Goal: Transaction & Acquisition: Purchase product/service

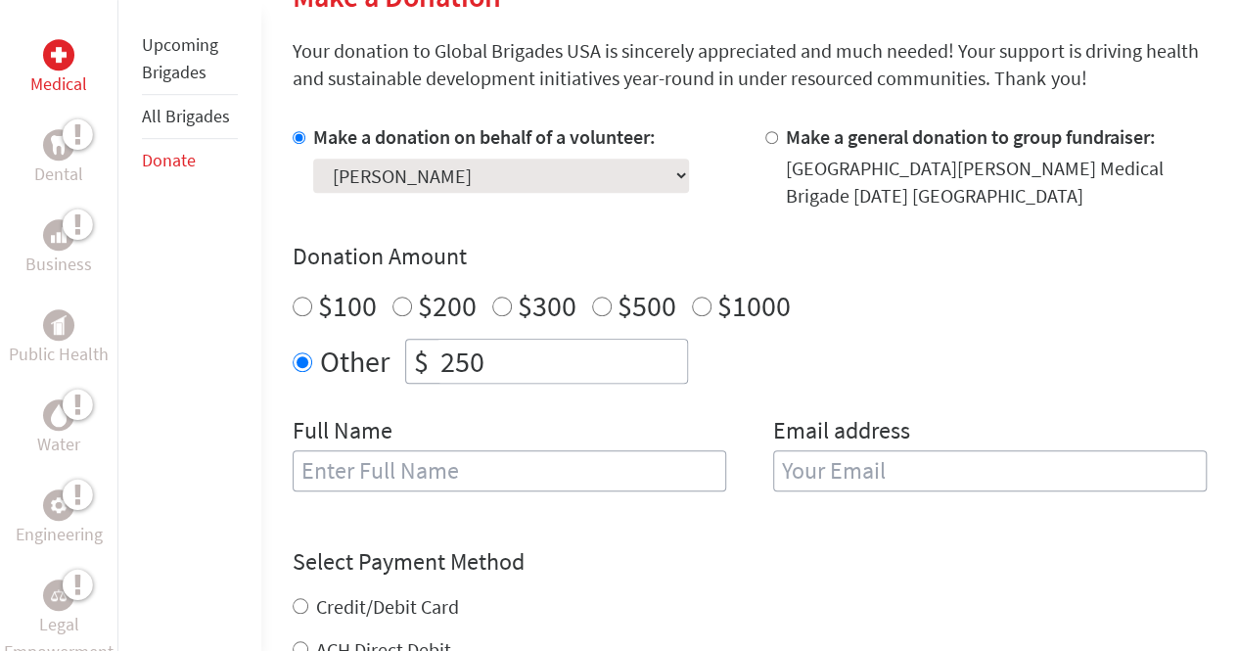
scroll to position [526, 0]
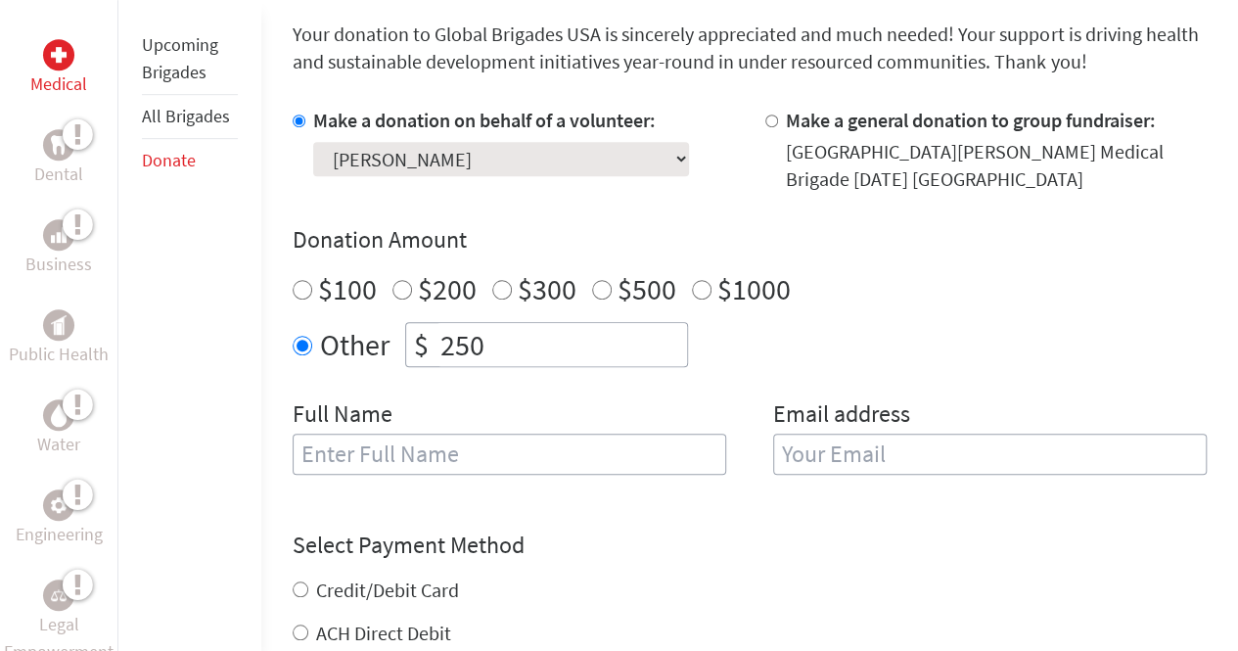
click at [452, 448] on input "text" at bounding box center [510, 454] width 434 height 41
type input "[PERSON_NAME]"
click at [804, 451] on input "a" at bounding box center [990, 454] width 434 height 41
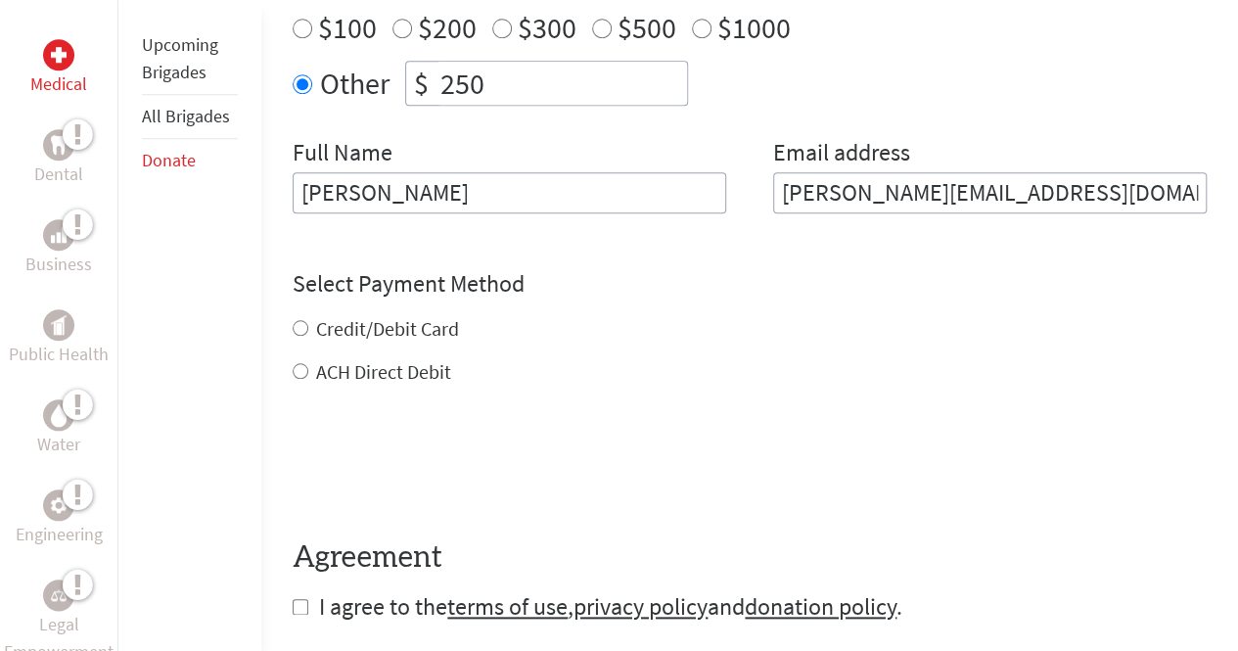
scroll to position [789, 0]
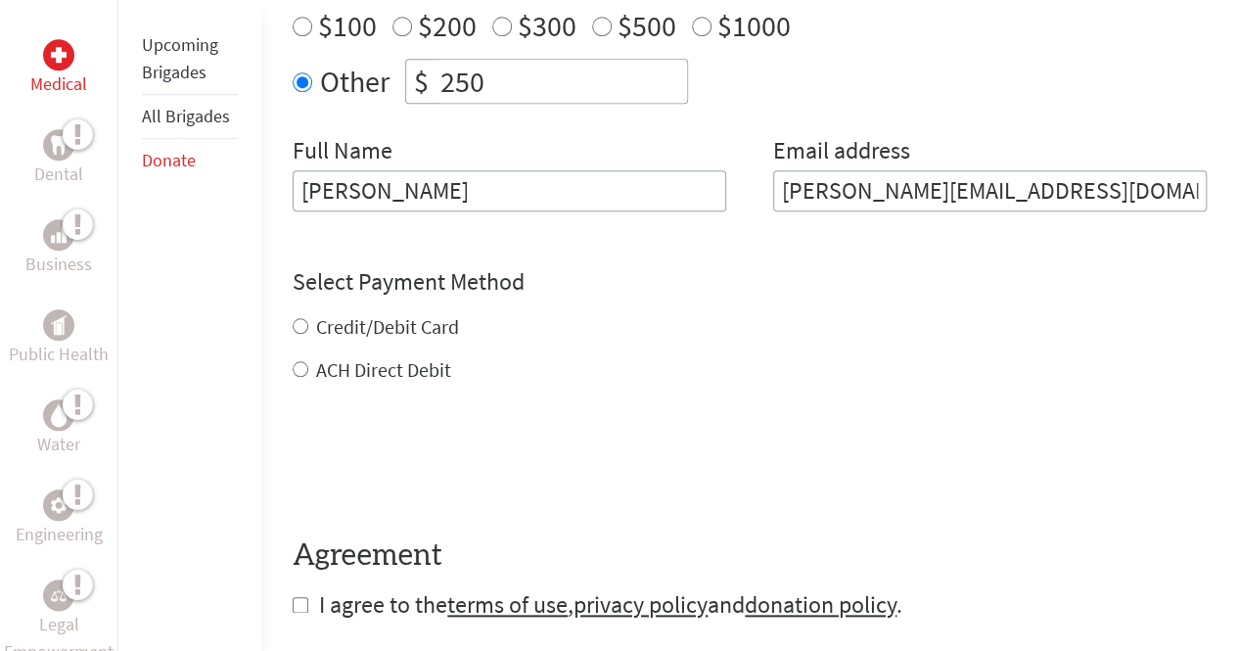
type input "[PERSON_NAME][EMAIL_ADDRESS][DOMAIN_NAME]"
click at [370, 318] on div "Credit/Debit Card ACH Direct Debit" at bounding box center [750, 348] width 914 height 70
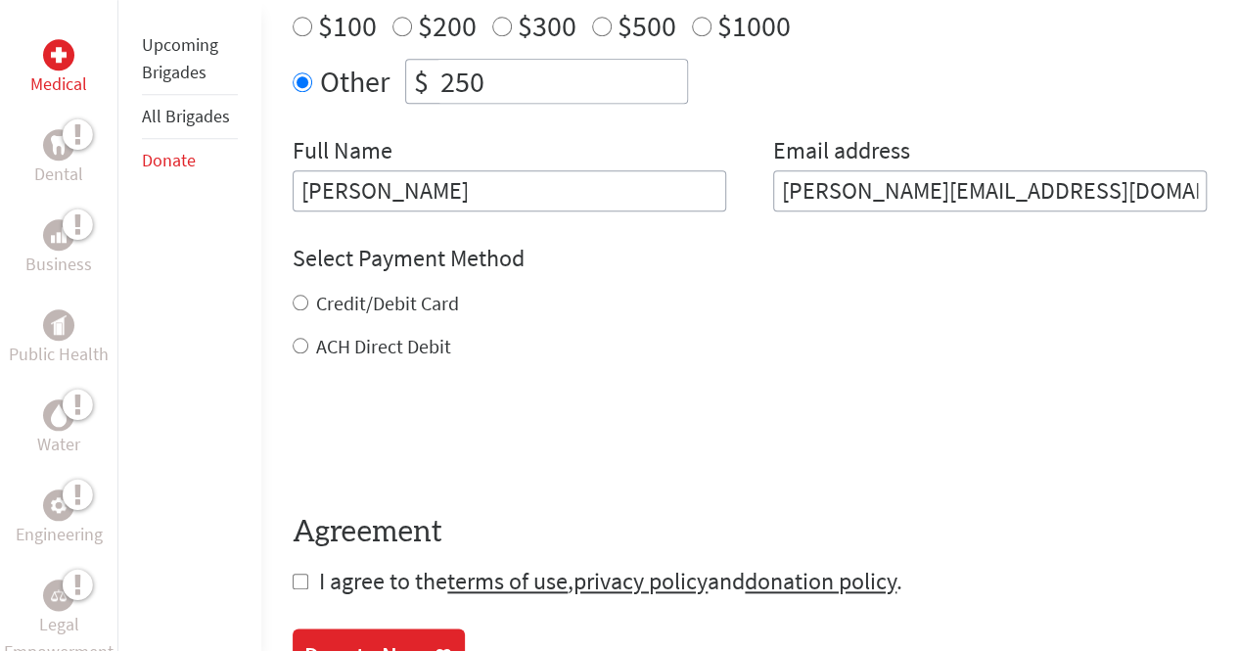
click at [322, 298] on label "Credit/Debit Card" at bounding box center [387, 303] width 143 height 24
click at [308, 298] on input "Credit/Debit Card" at bounding box center [301, 303] width 16 height 16
radio input "true"
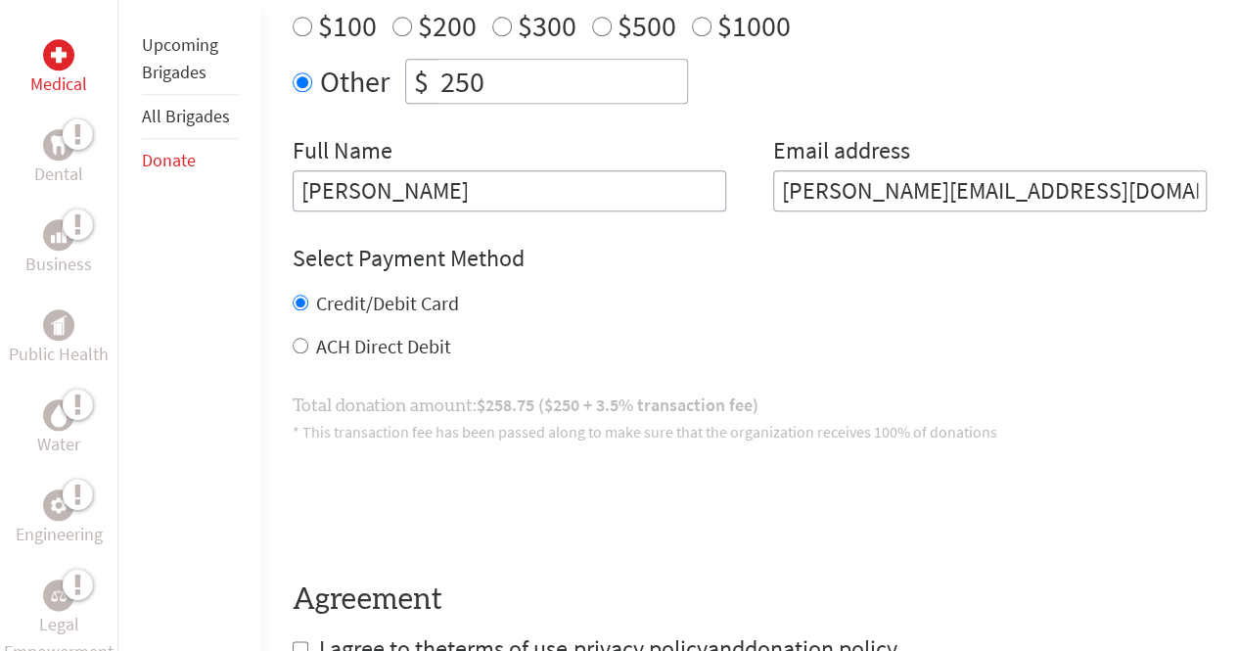
click at [322, 298] on label "Credit/Debit Card" at bounding box center [387, 303] width 143 height 24
click at [308, 298] on input "Credit/Debit Card" at bounding box center [301, 303] width 16 height 16
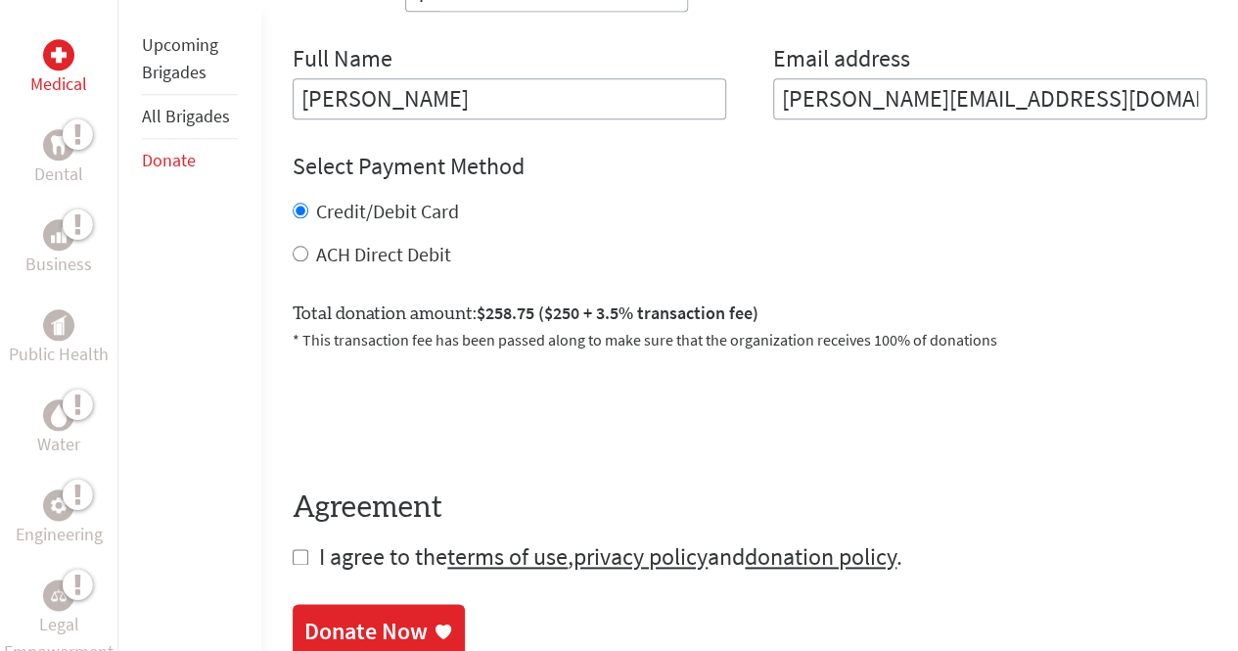
scroll to position [885, 0]
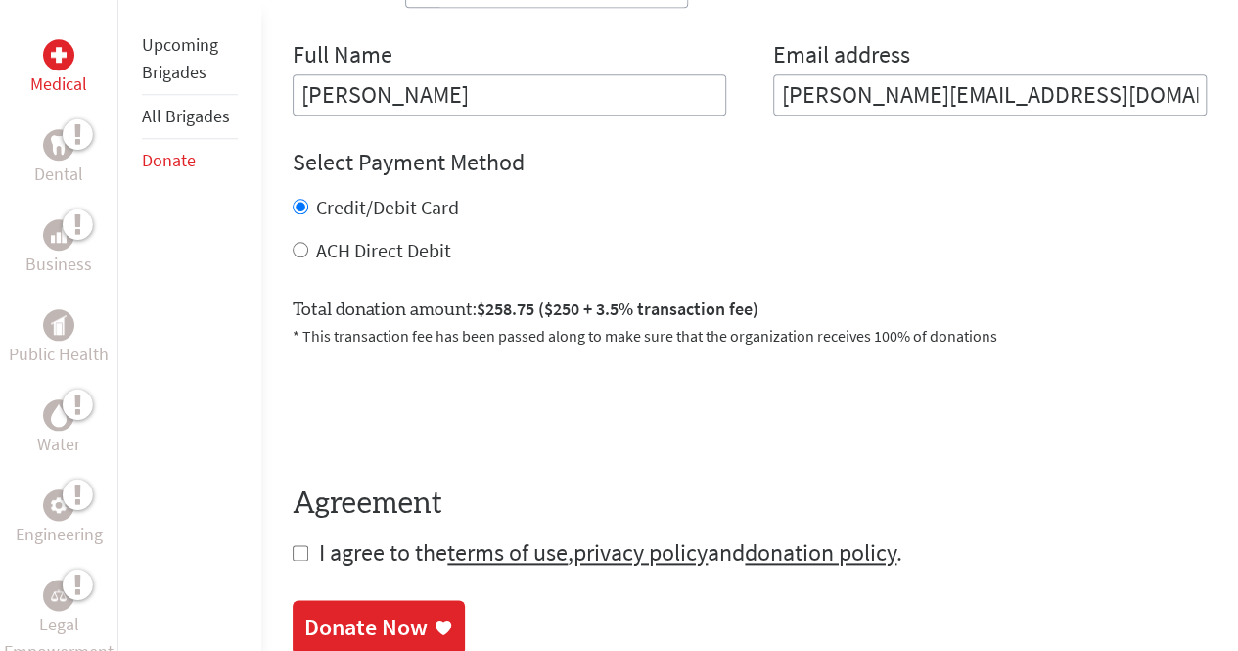
drag, startPoint x: 291, startPoint y: 561, endPoint x: 300, endPoint y: 552, distance: 13.2
click at [300, 552] on form "Make a donation on behalf of a volunteer: Select a volunteer... [PERSON_NAME] […" at bounding box center [750, 157] width 914 height 821
click at [300, 552] on input "checkbox" at bounding box center [301, 553] width 16 height 16
checkbox input "true"
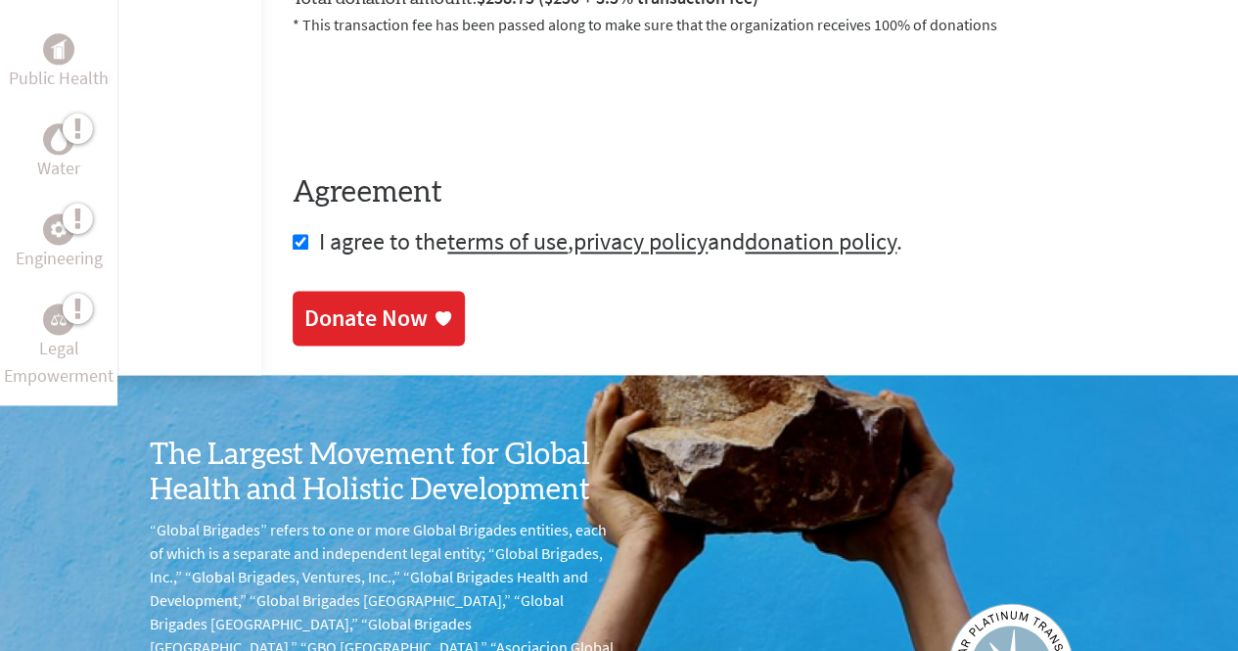
scroll to position [1184, 0]
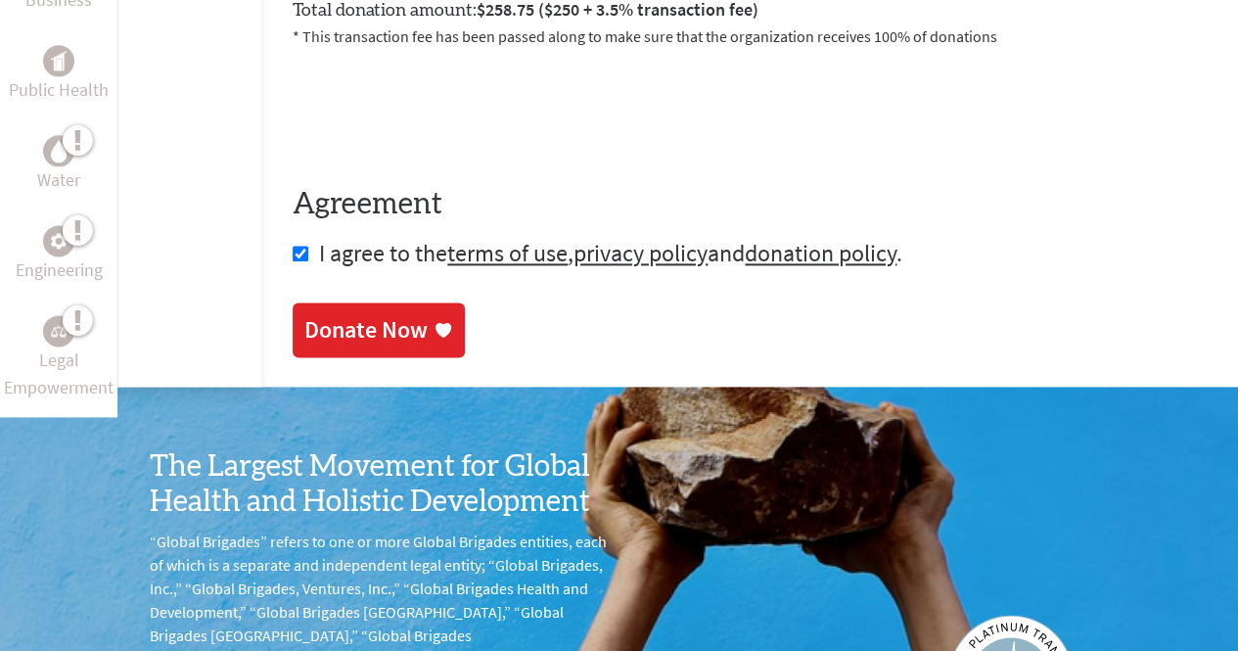
click at [390, 334] on div "Donate Now" at bounding box center [365, 329] width 123 height 31
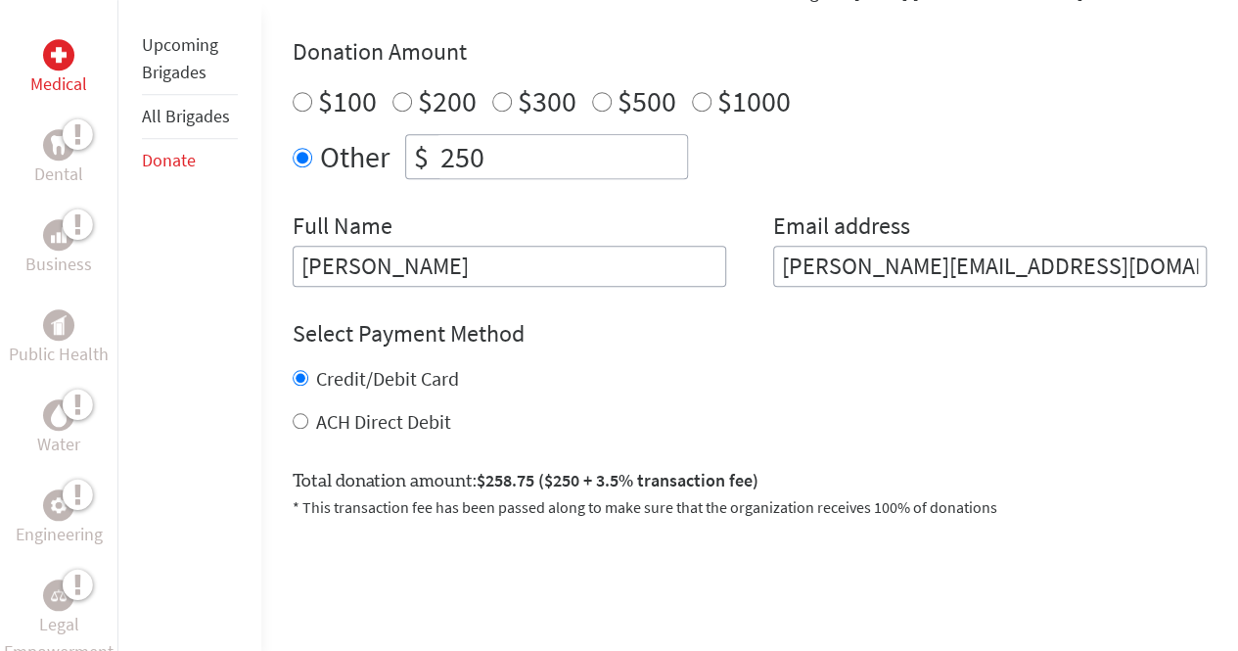
scroll to position [837, 0]
